Goal: Information Seeking & Learning: Learn about a topic

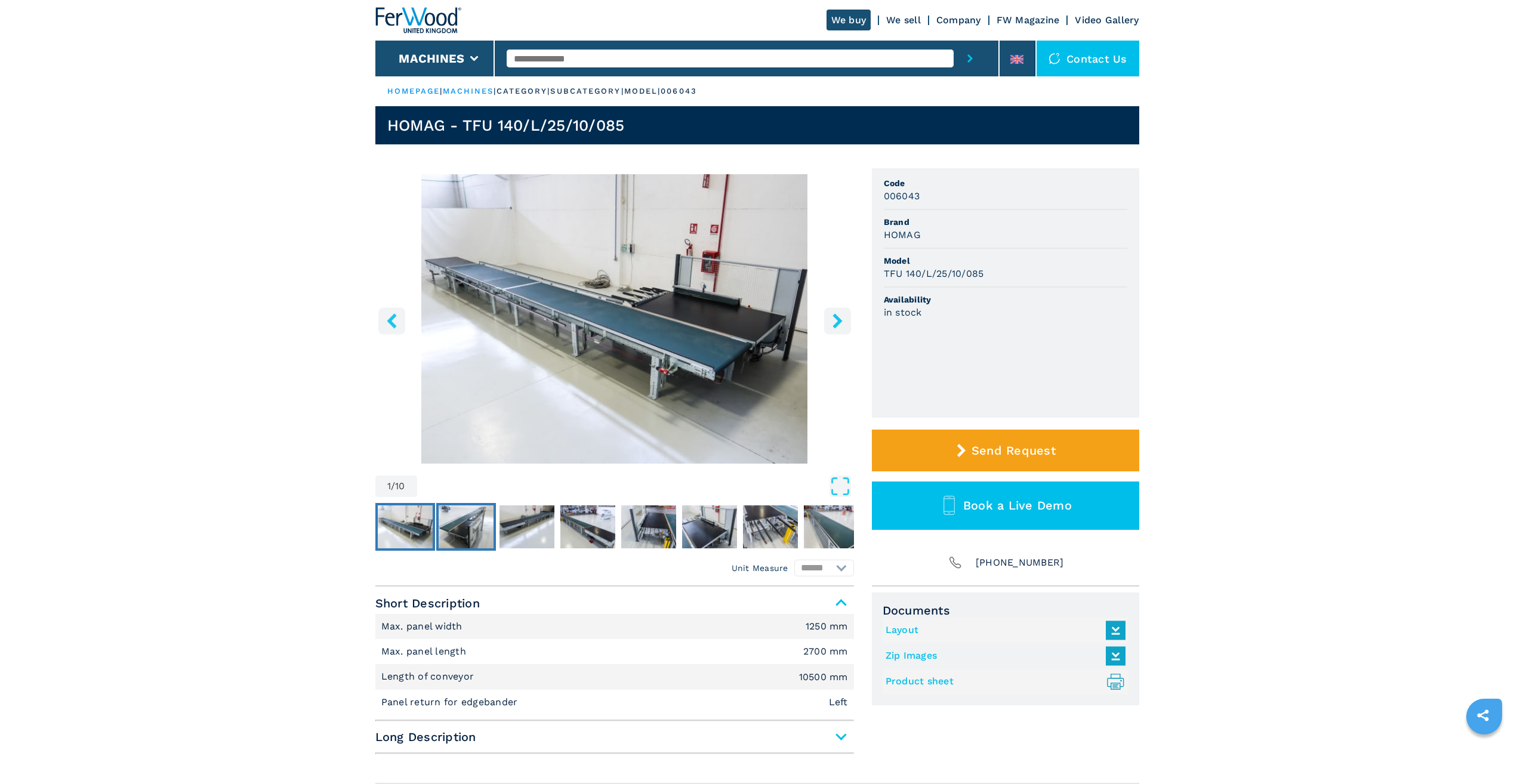
click at [471, 530] on img "Go to Slide 2" at bounding box center [465, 527] width 55 height 43
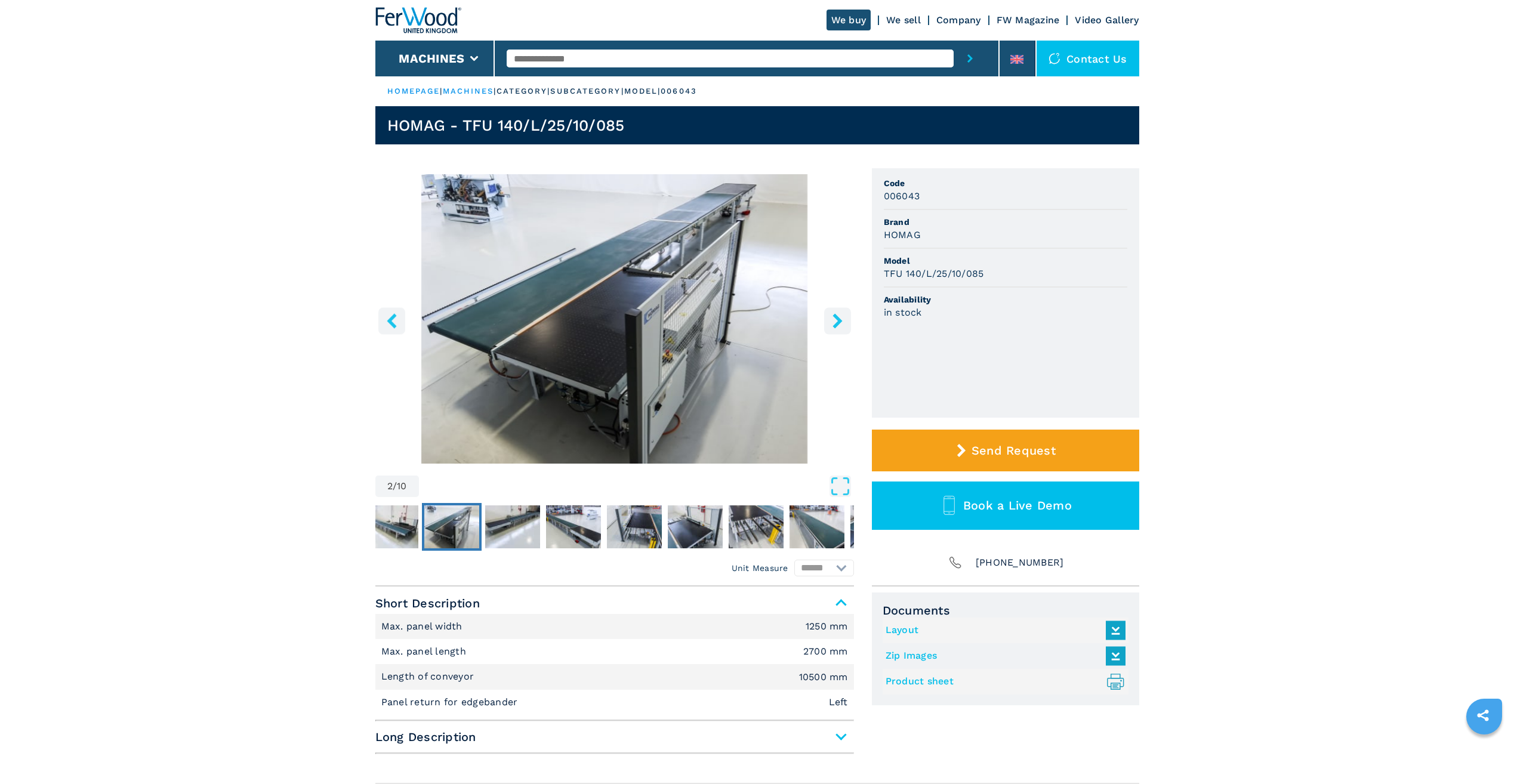
click at [839, 316] on icon "right-button" at bounding box center [837, 320] width 15 height 15
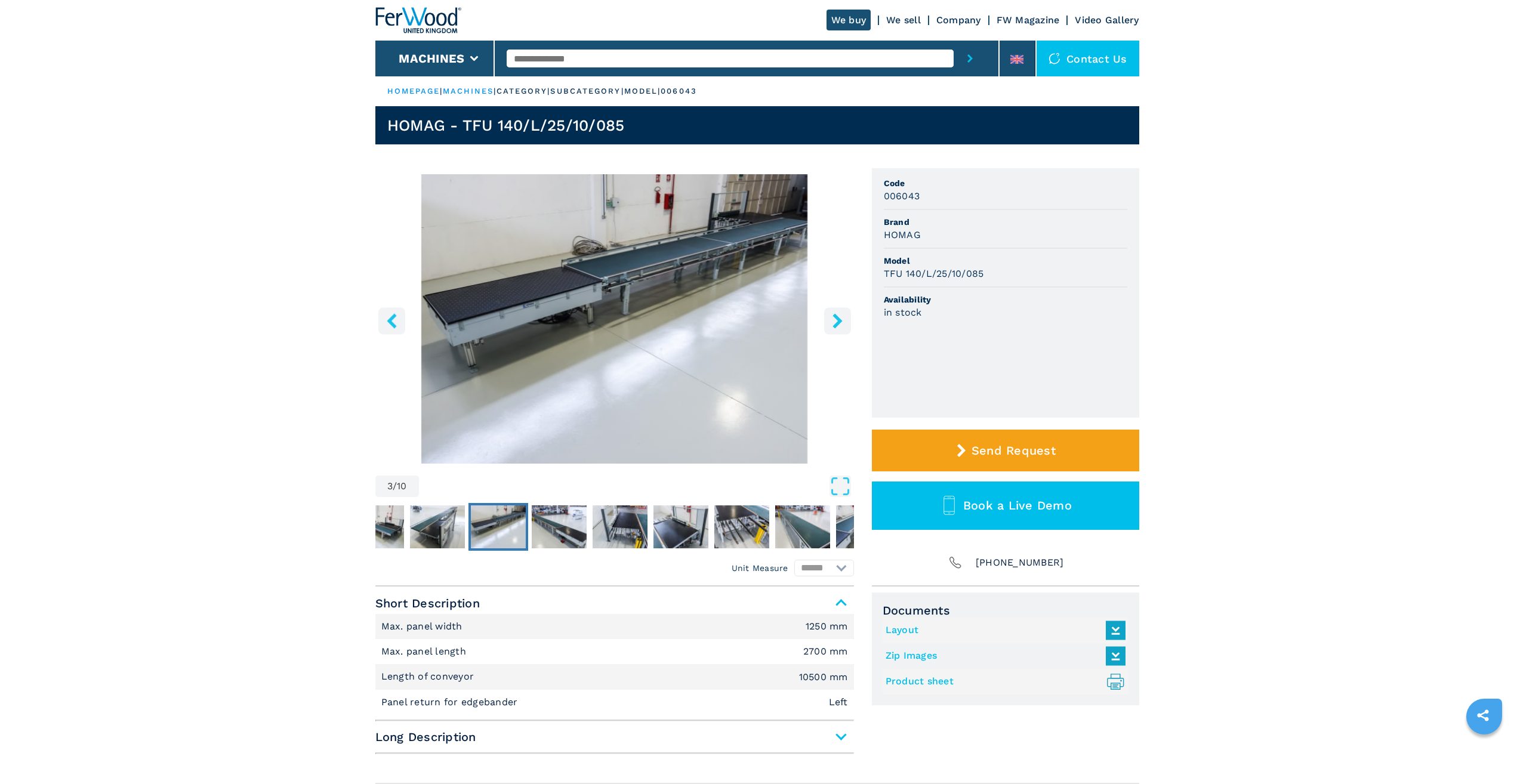
click at [839, 316] on icon "right-button" at bounding box center [837, 320] width 15 height 15
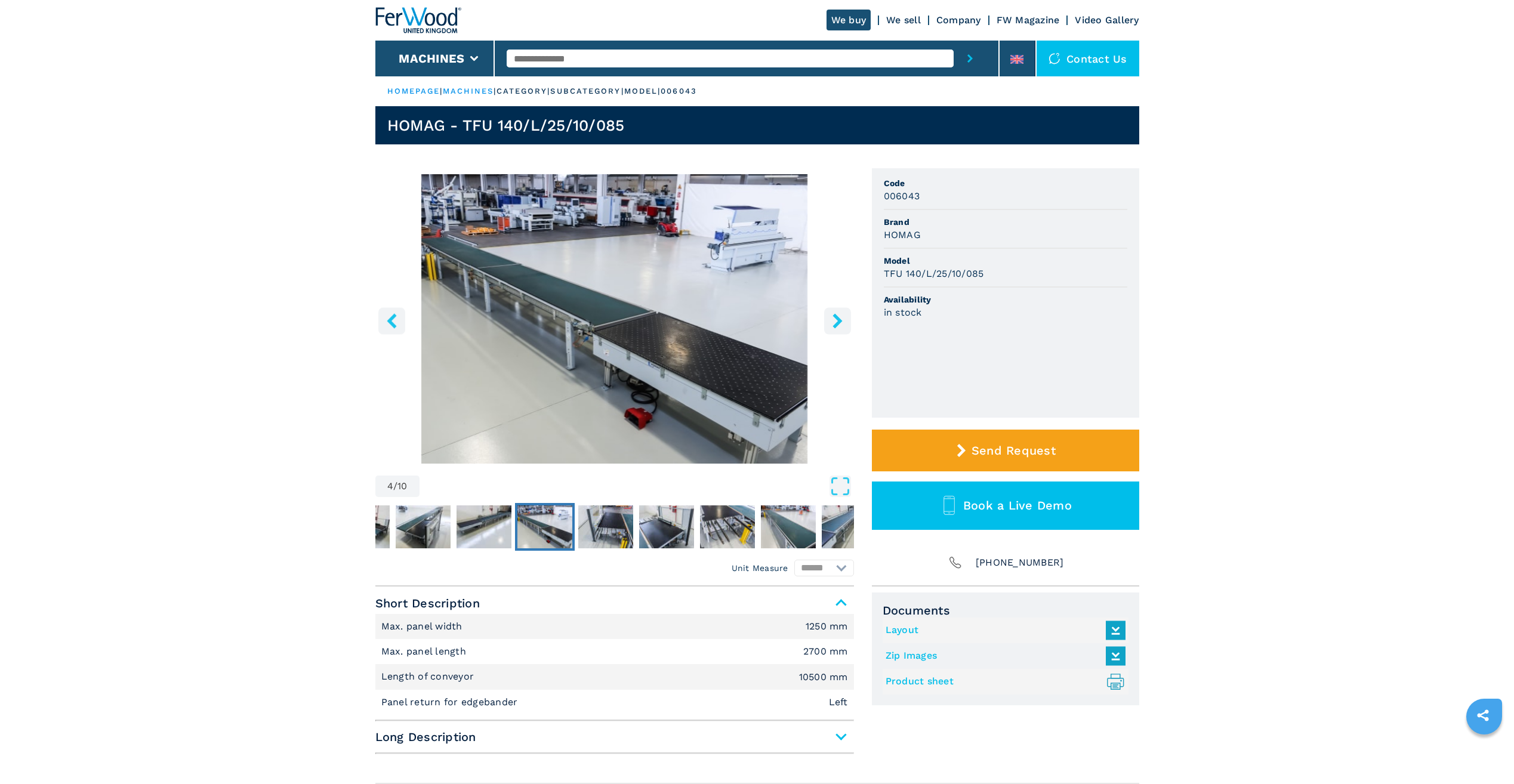
click at [839, 316] on icon "right-button" at bounding box center [837, 320] width 15 height 15
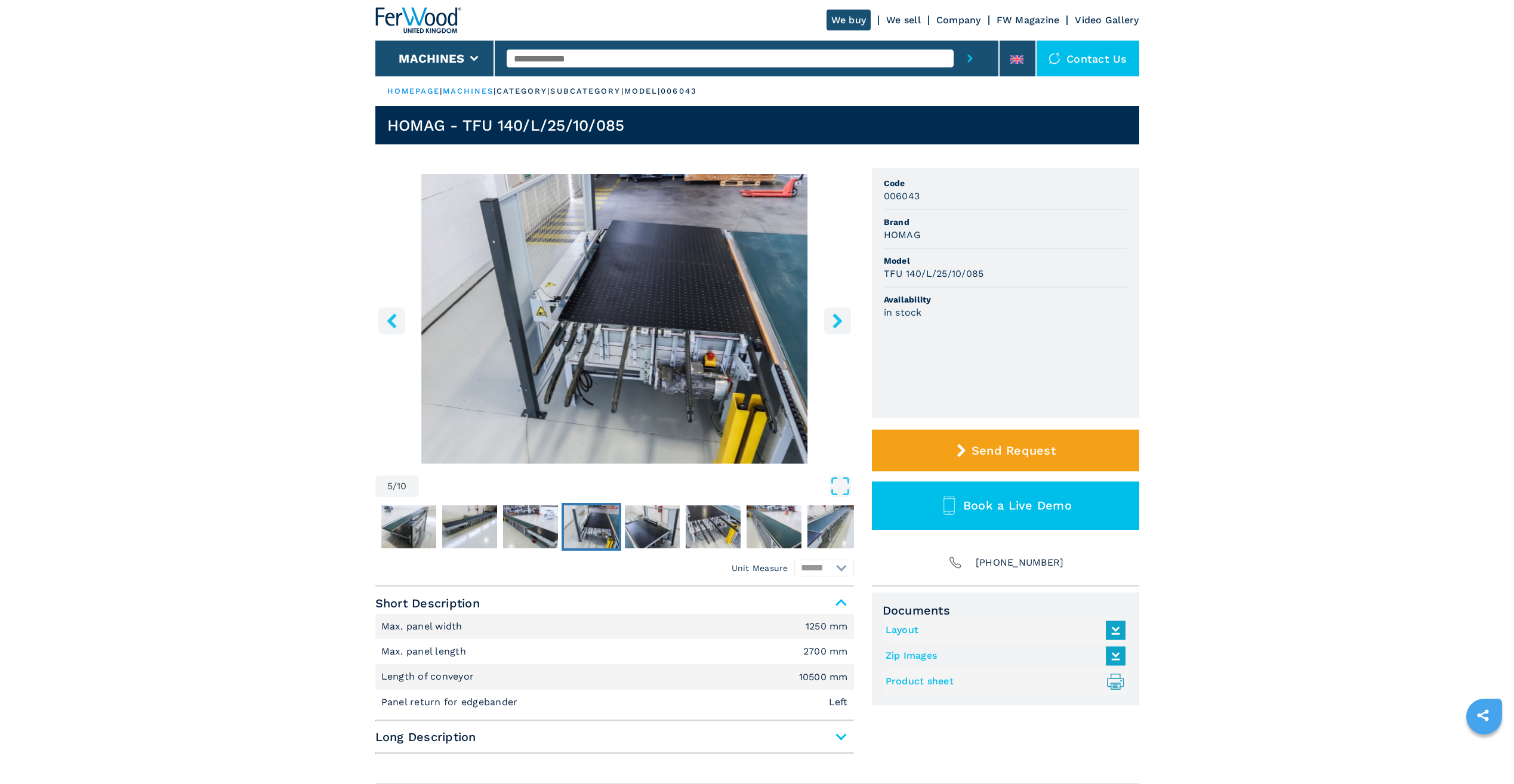
click at [839, 316] on icon "right-button" at bounding box center [837, 320] width 15 height 15
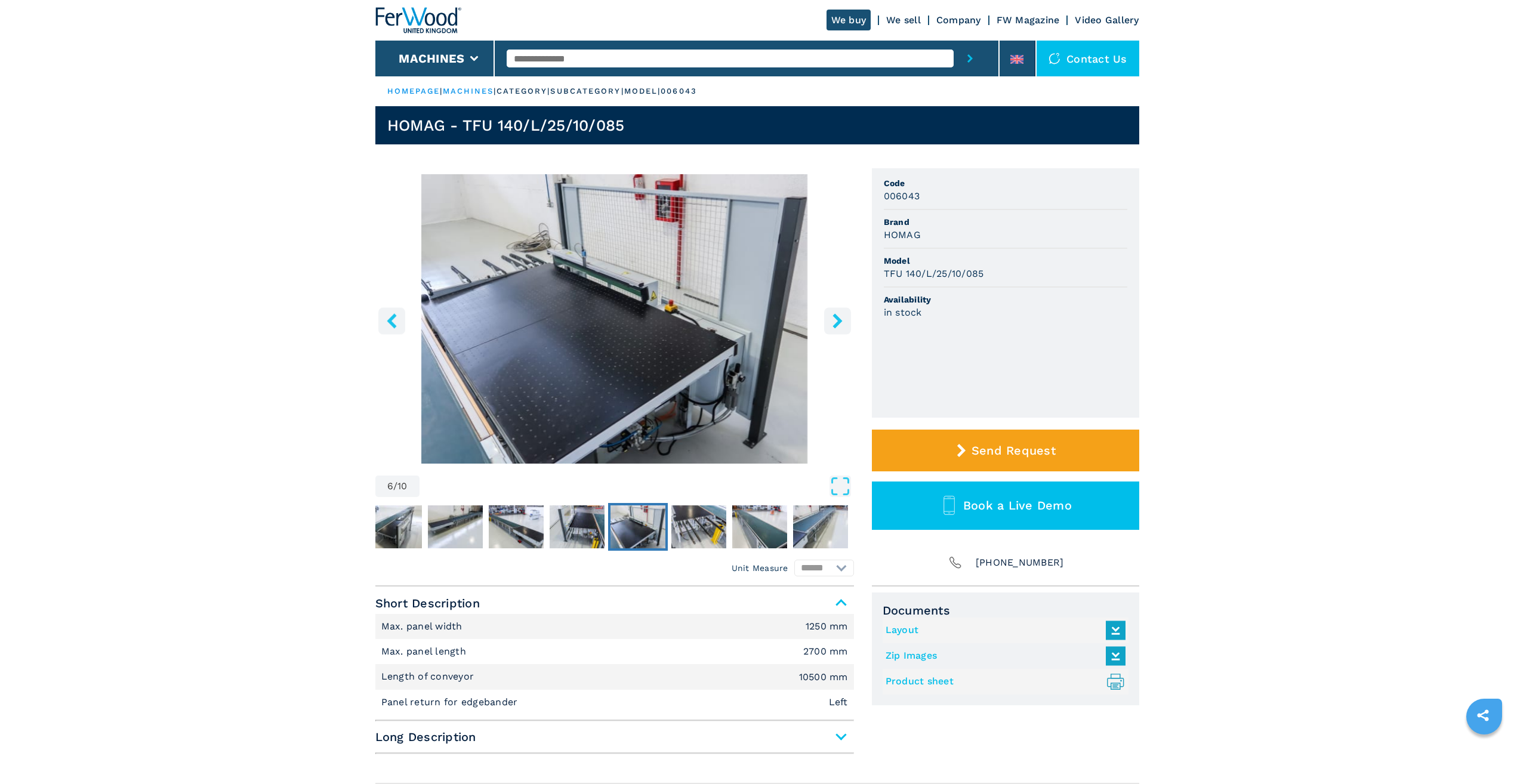
click at [839, 316] on icon "right-button" at bounding box center [837, 320] width 15 height 15
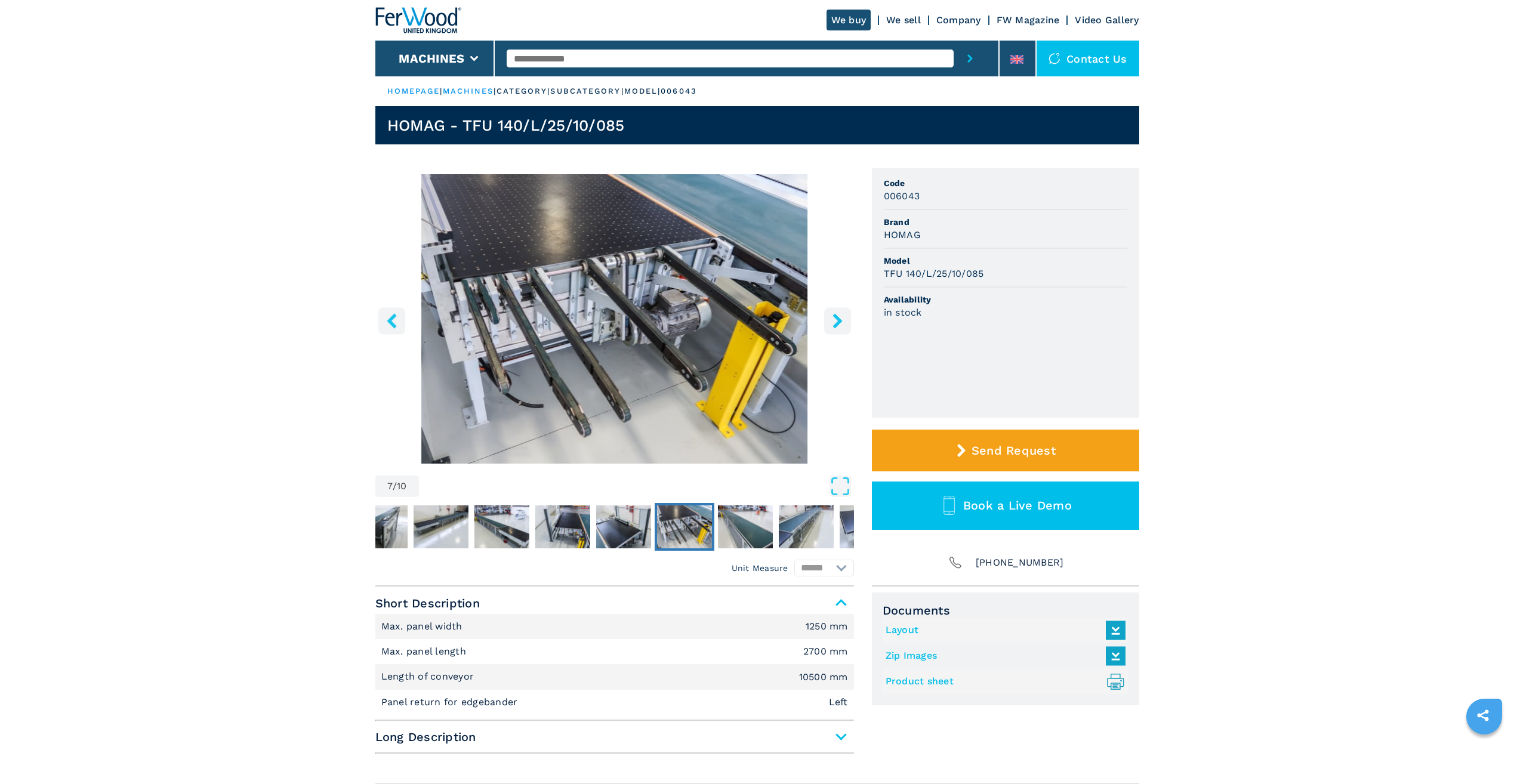
click at [839, 316] on icon "right-button" at bounding box center [837, 320] width 15 height 15
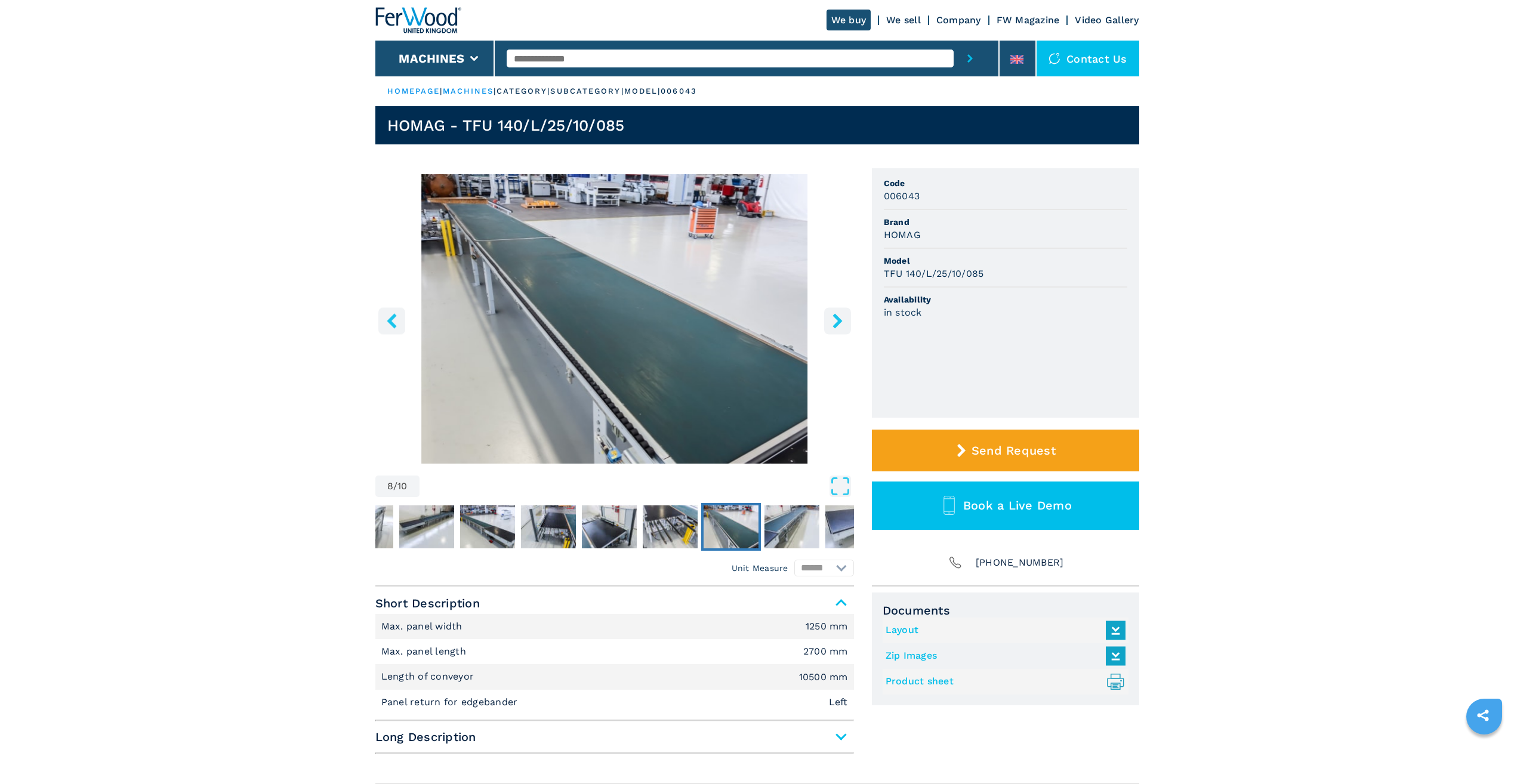
click at [839, 316] on icon "right-button" at bounding box center [837, 320] width 15 height 15
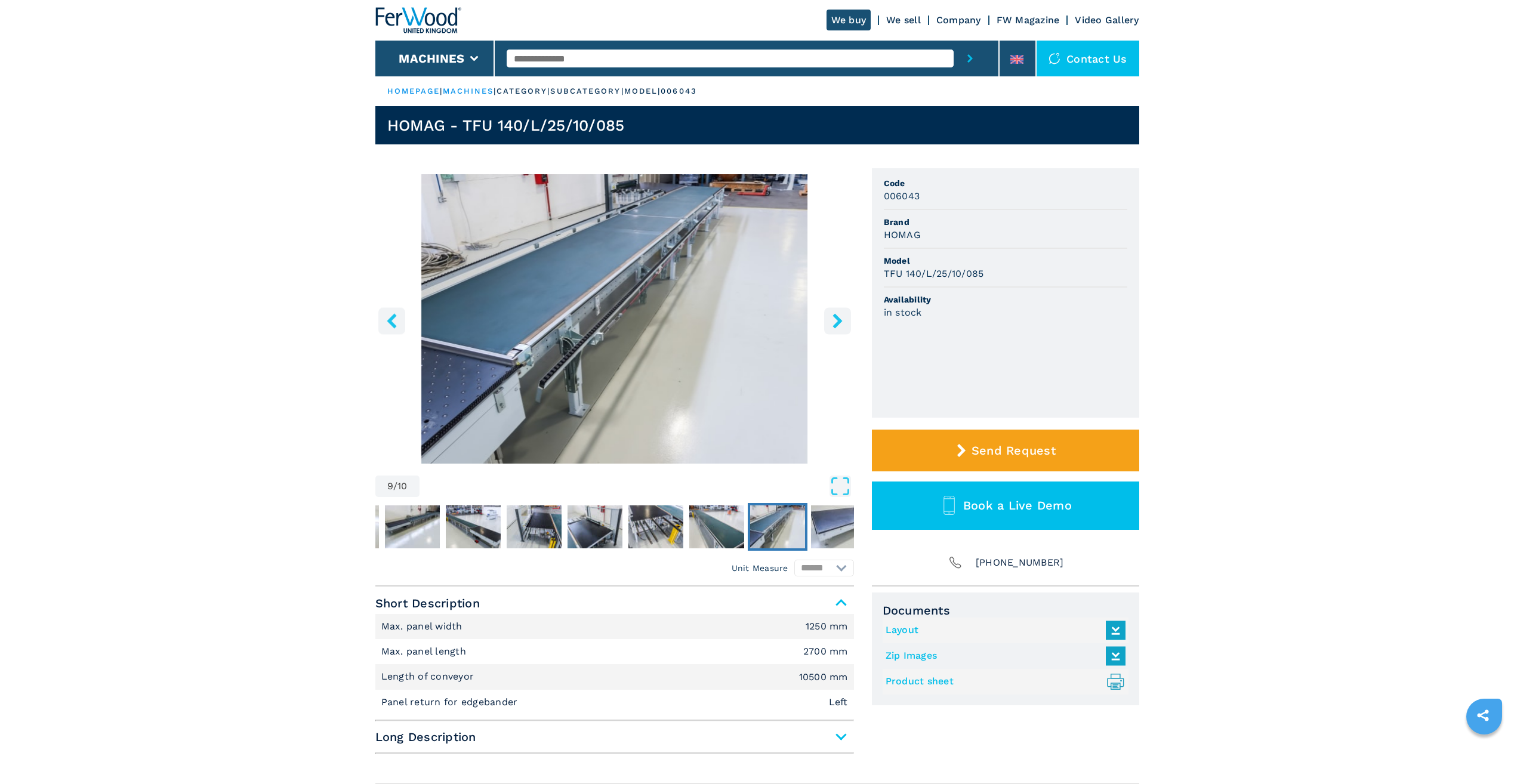
click at [839, 319] on icon "right-button" at bounding box center [837, 320] width 10 height 15
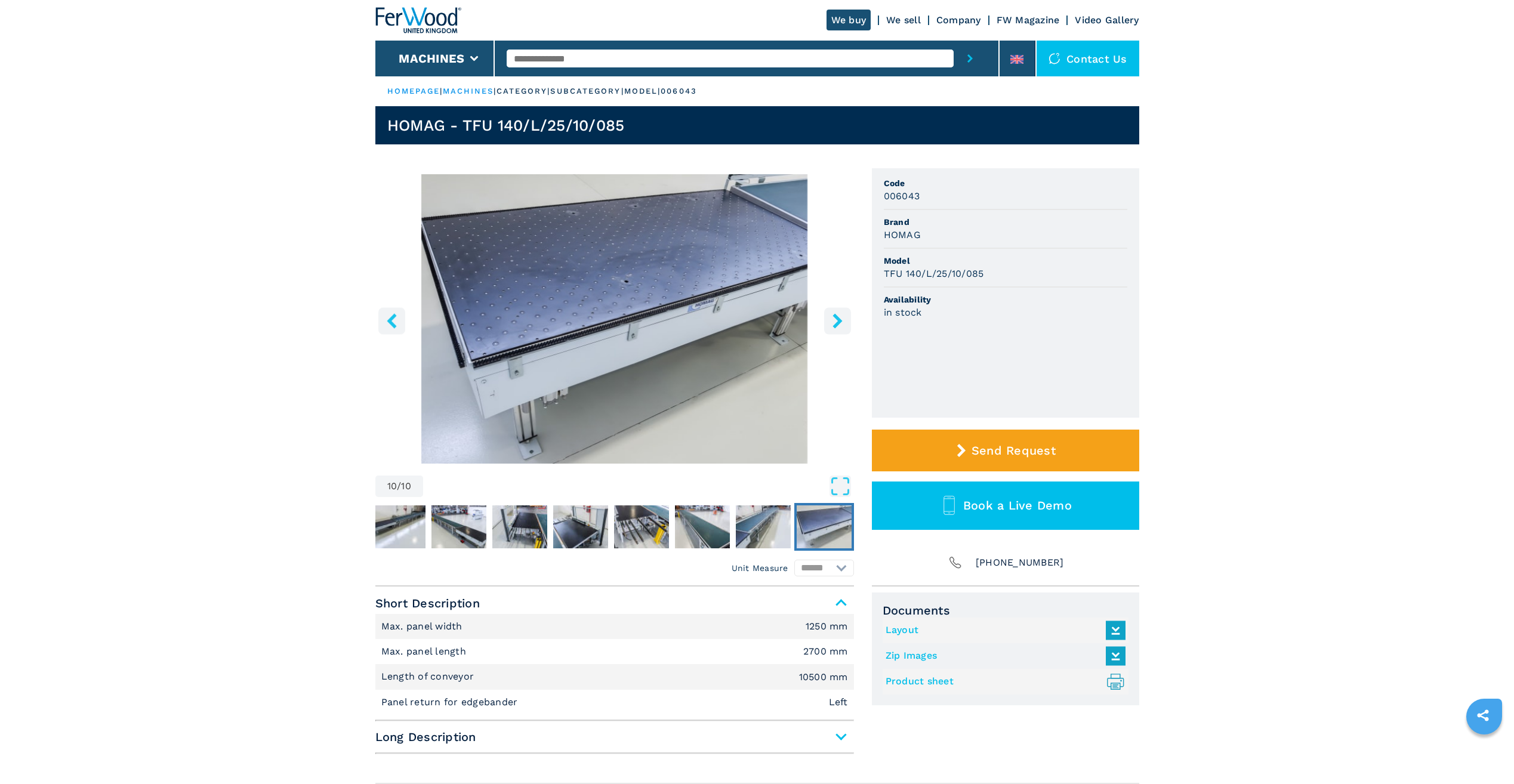
click at [839, 319] on icon "right-button" at bounding box center [837, 320] width 10 height 15
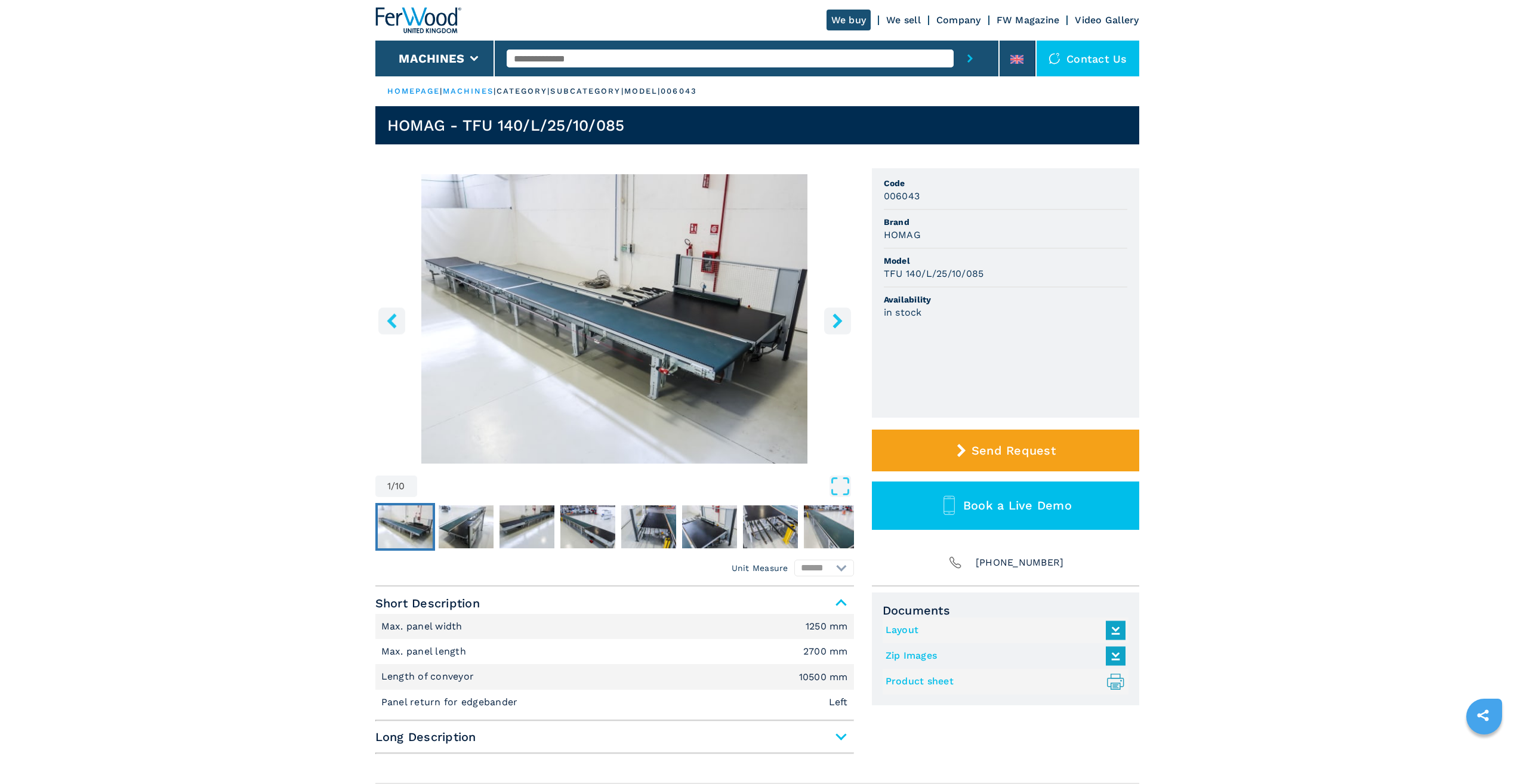
click at [910, 629] on link "Layout" at bounding box center [1003, 630] width 234 height 20
